Goal: Information Seeking & Learning: Learn about a topic

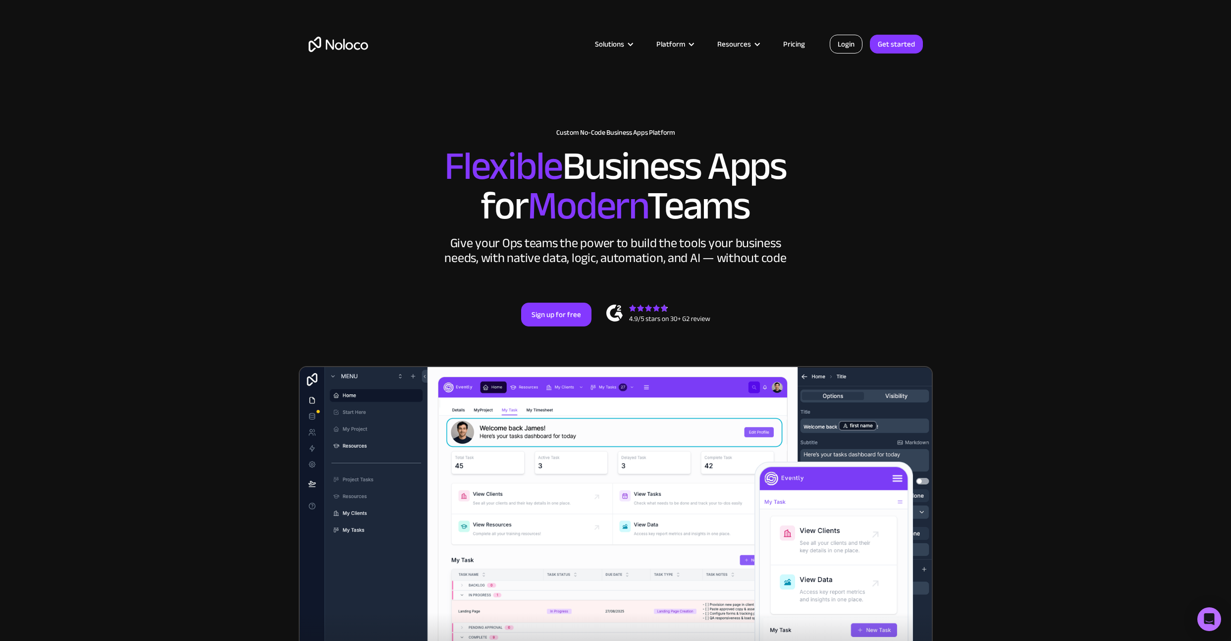
click at [854, 47] on link "Login" at bounding box center [846, 44] width 33 height 19
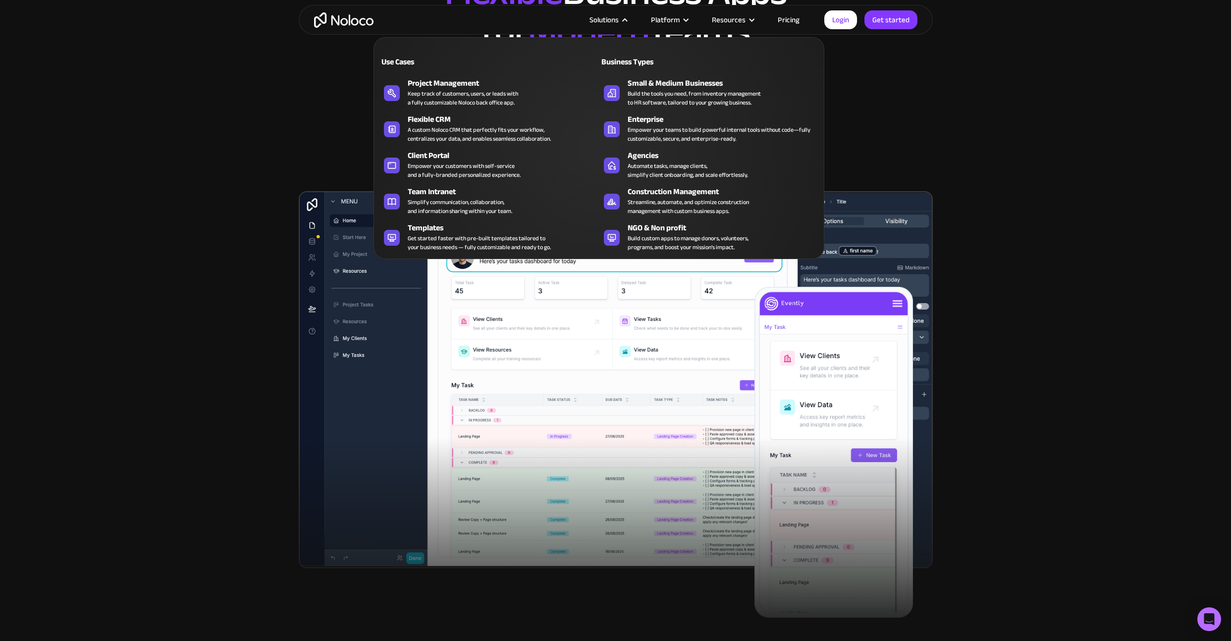
scroll to position [173, 0]
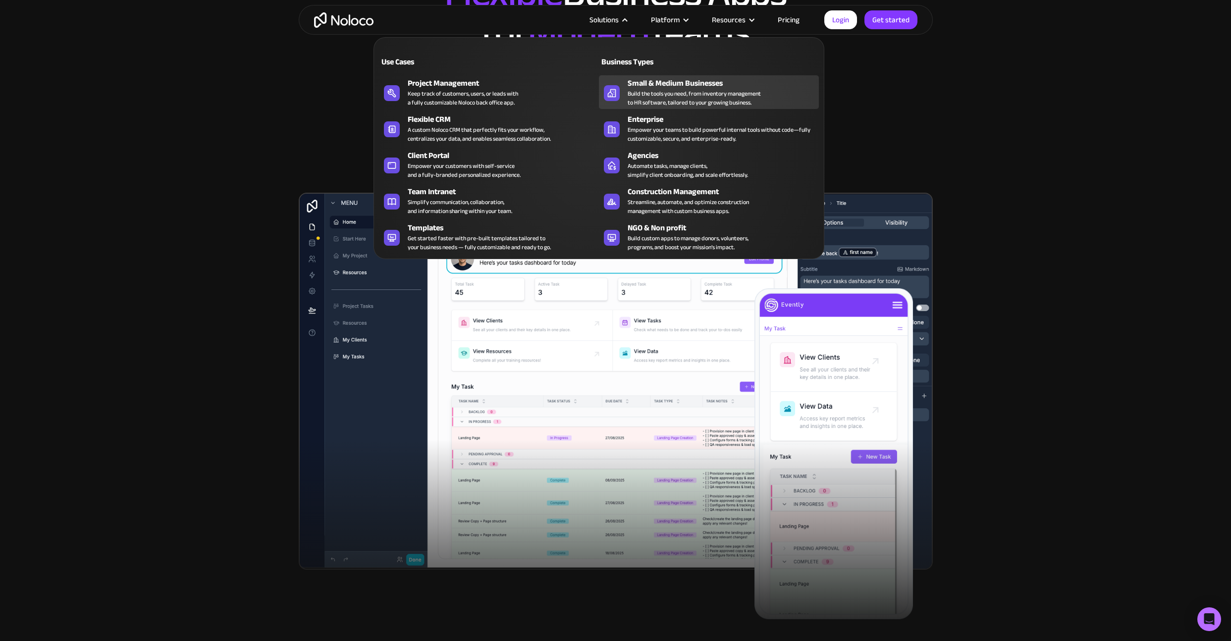
click at [685, 96] on div "Build the tools you need, from inventory management to HR software, tailored to…" at bounding box center [694, 98] width 133 height 18
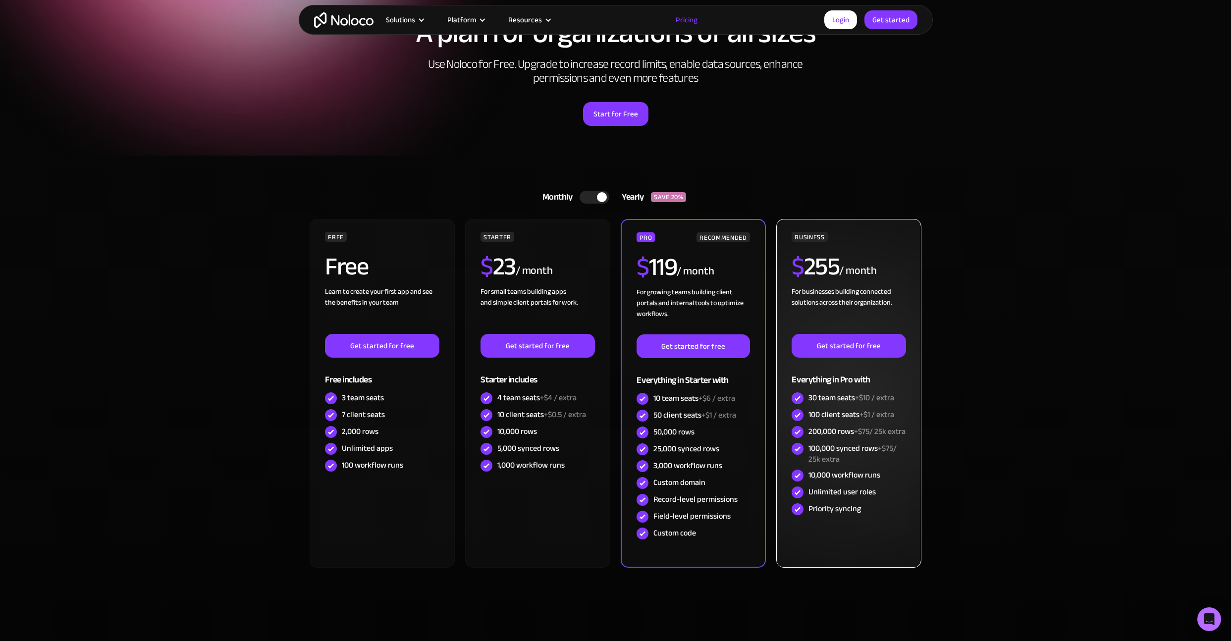
scroll to position [98, 0]
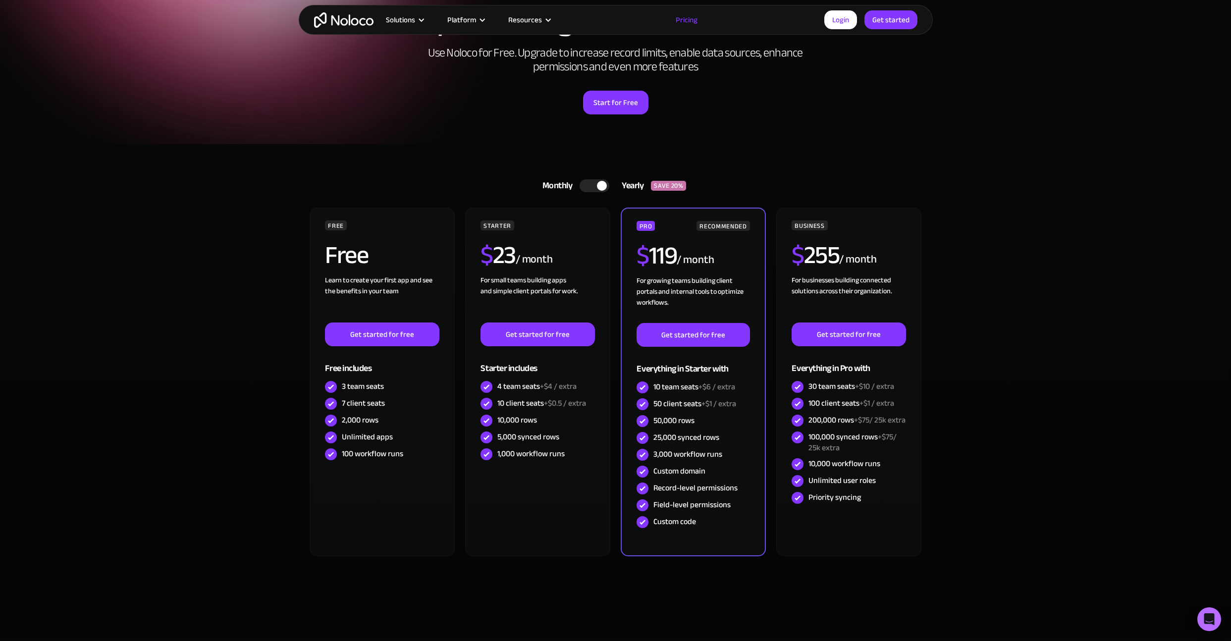
click at [598, 191] on div at bounding box center [595, 185] width 30 height 13
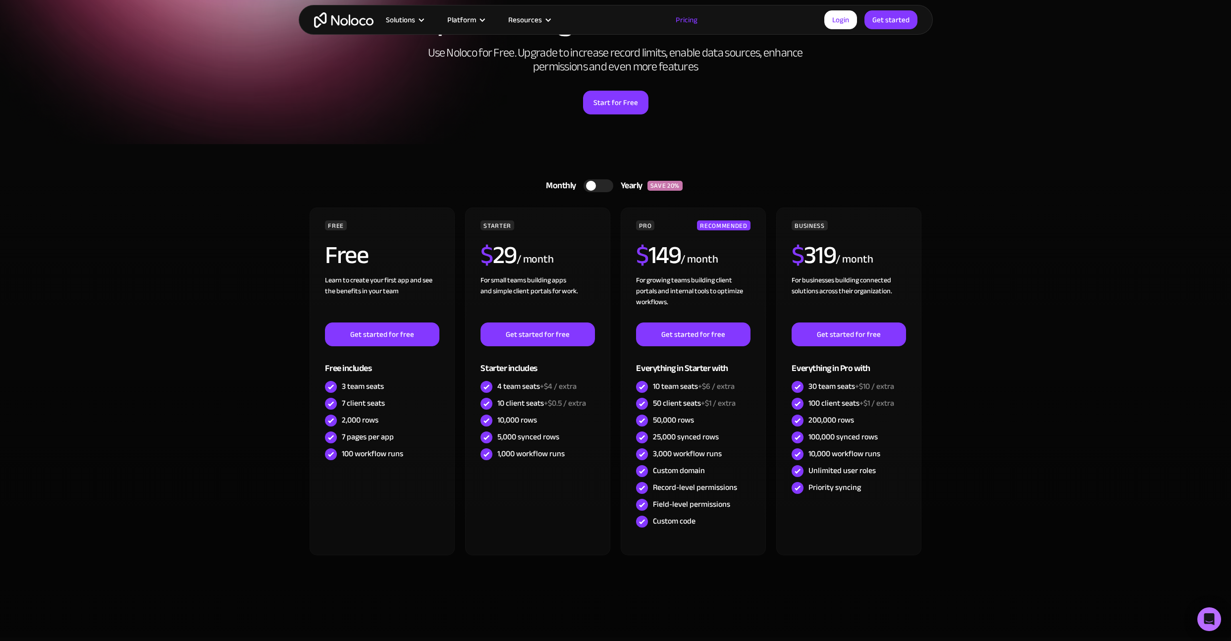
click at [594, 185] on div at bounding box center [591, 186] width 10 height 10
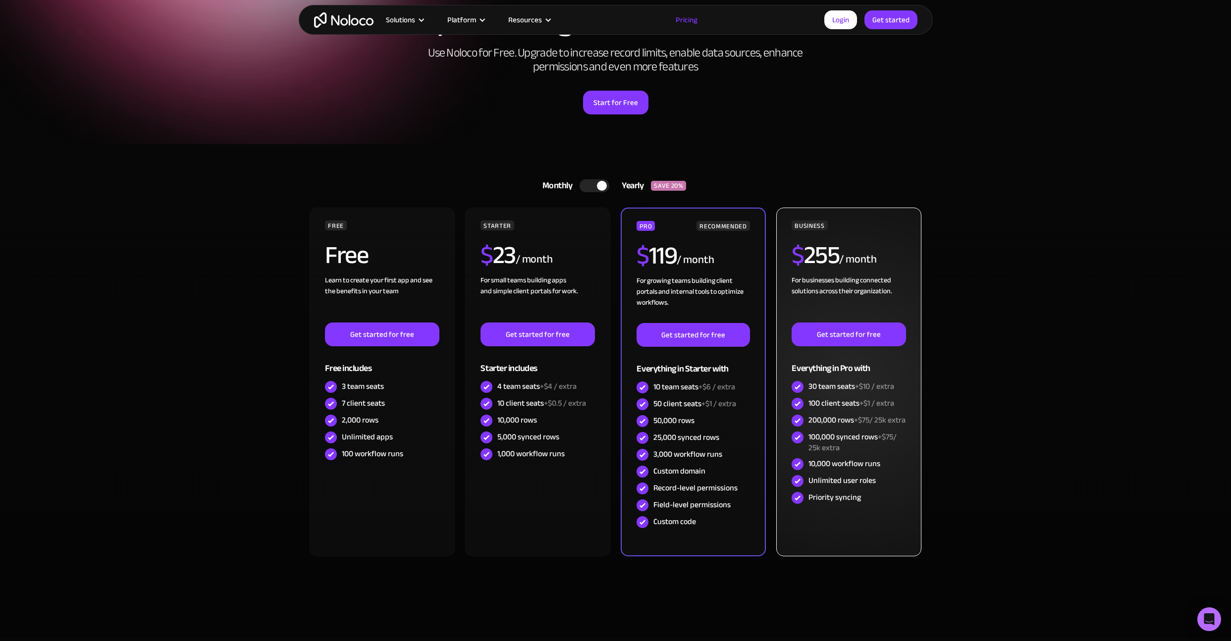
click at [821, 256] on h2 "$ 255" at bounding box center [816, 255] width 48 height 25
click at [811, 387] on div "30 team seats +$10 / extra" at bounding box center [851, 386] width 86 height 11
click at [816, 402] on div "100 client seats +$1 / extra" at bounding box center [851, 403] width 86 height 11
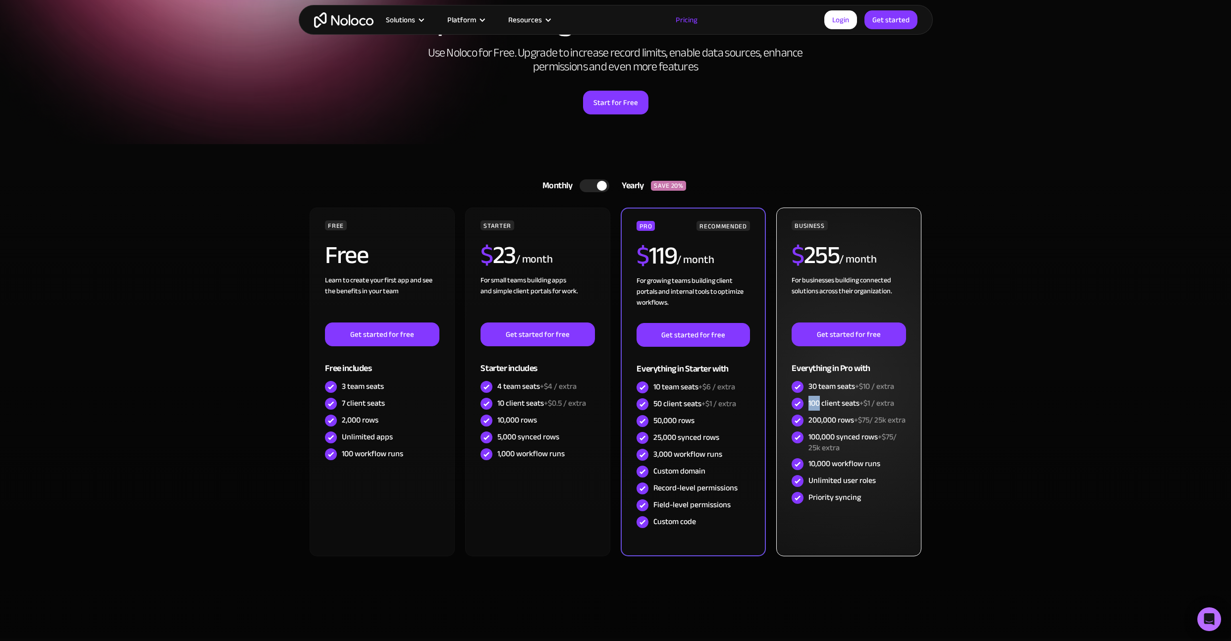
click at [816, 402] on div "100 client seats +$1 / extra" at bounding box center [851, 403] width 86 height 11
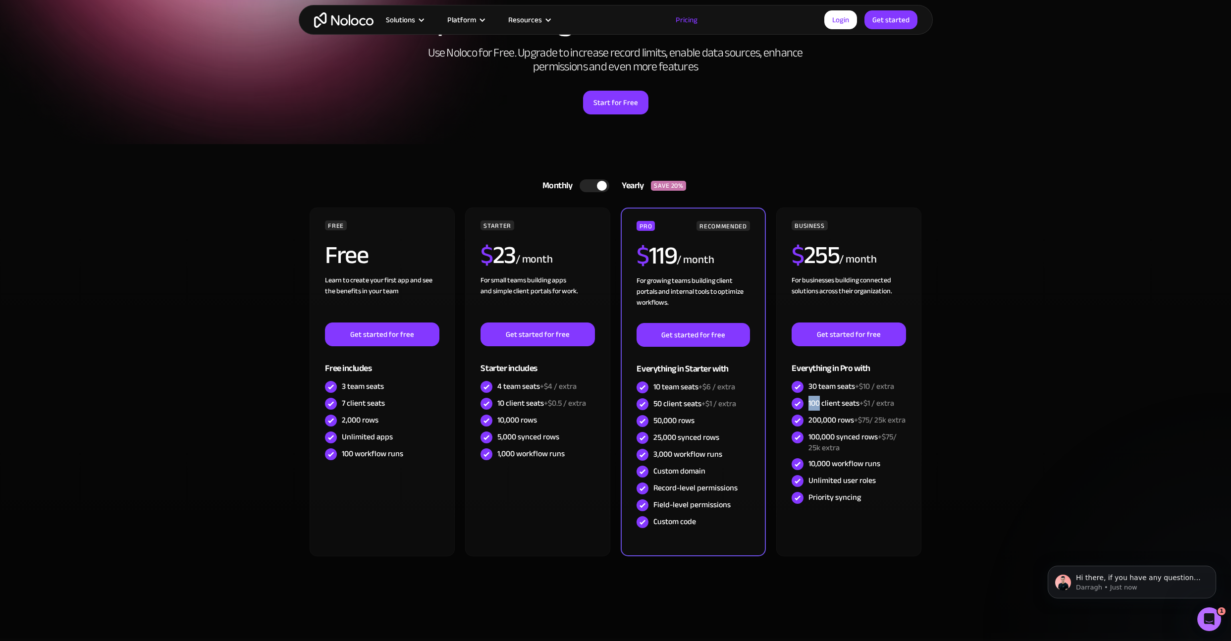
scroll to position [0, 0]
drag, startPoint x: 859, startPoint y: 401, endPoint x: 944, endPoint y: 404, distance: 85.3
click at [944, 404] on section "Monthly Yearly SAVE 20% Monthly Yearly SAVE 20% FREE Free Learn to create your …" at bounding box center [615, 391] width 1231 height 494
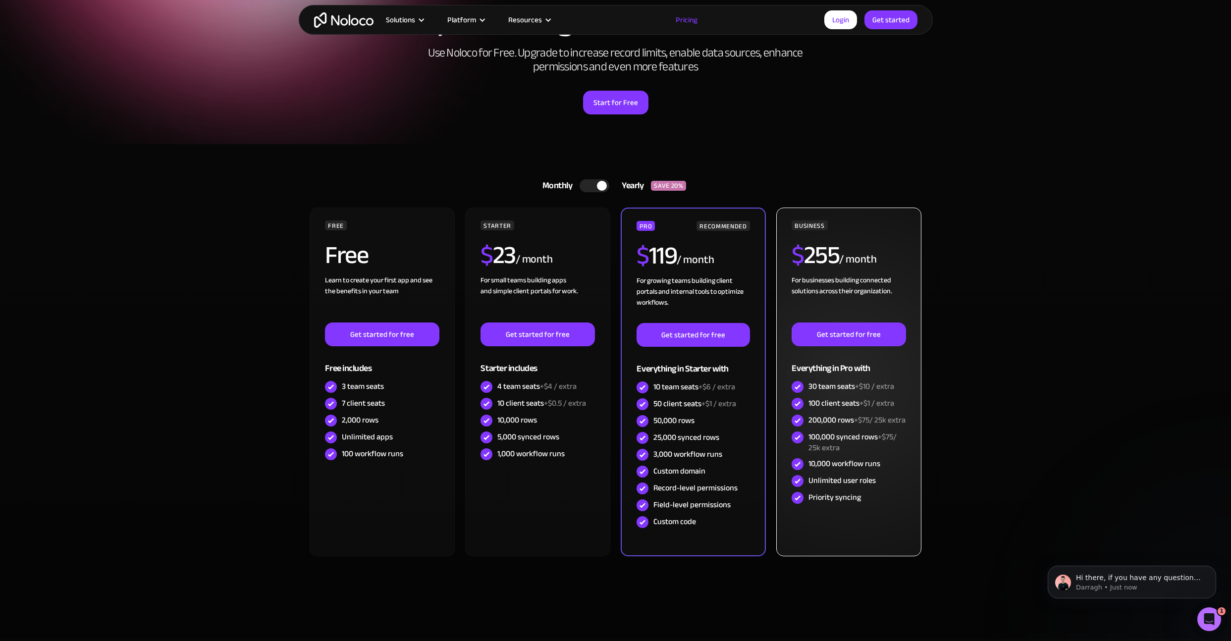
click at [859, 389] on span "+$10 / extra" at bounding box center [874, 386] width 39 height 15
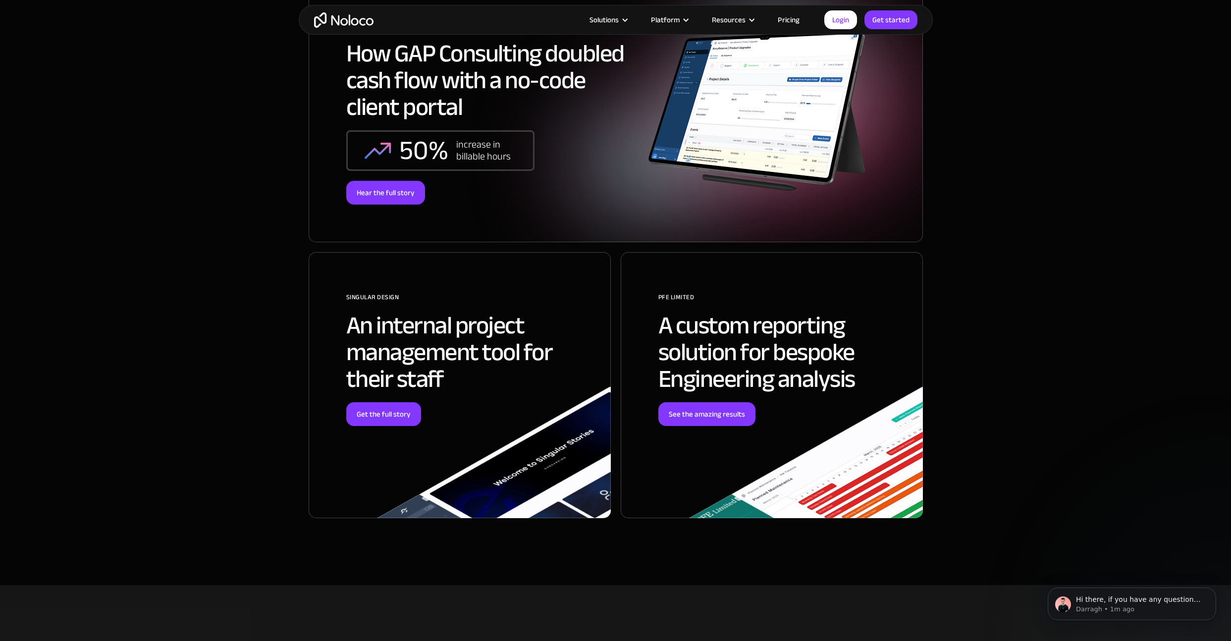
scroll to position [3450, 0]
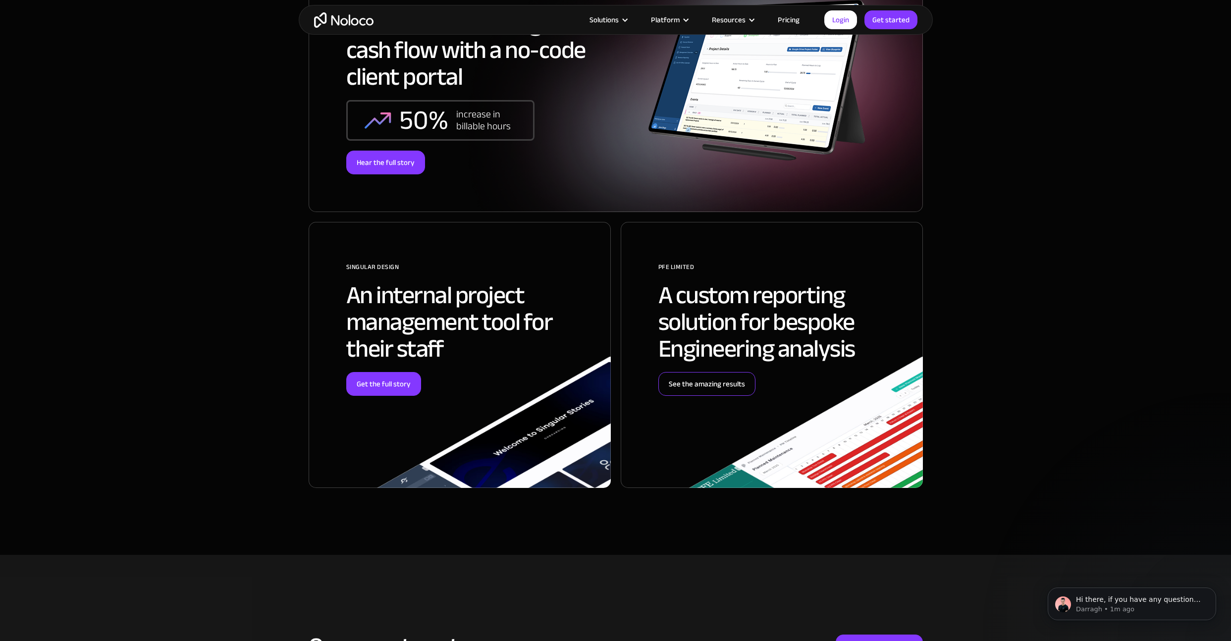
click at [707, 387] on link "See the amazing results" at bounding box center [706, 384] width 97 height 24
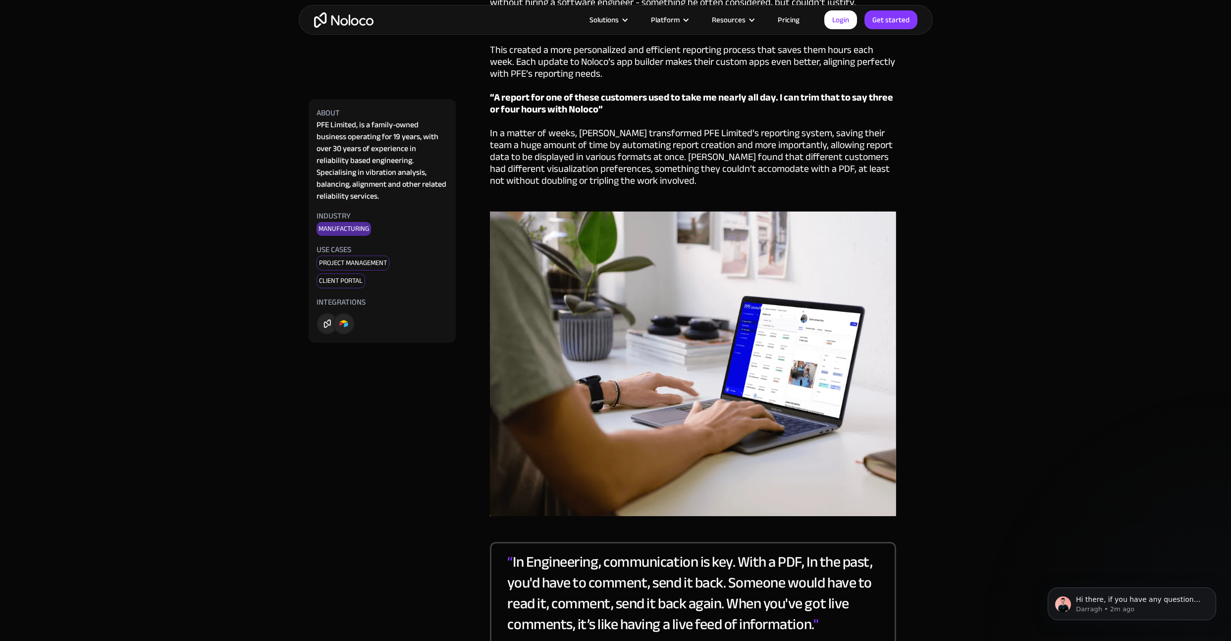
scroll to position [2161, 0]
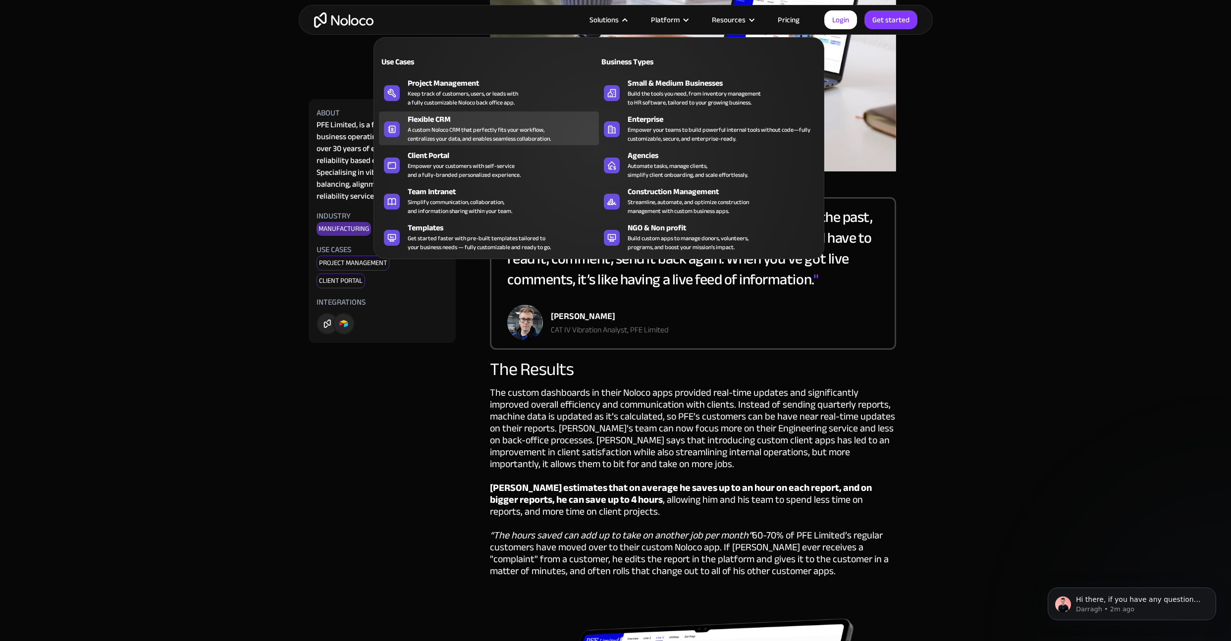
click at [472, 133] on div "A custom Noloco CRM that perfectly fits your workflow, centralizes your data, a…" at bounding box center [479, 134] width 143 height 18
